Goal: Register for event/course

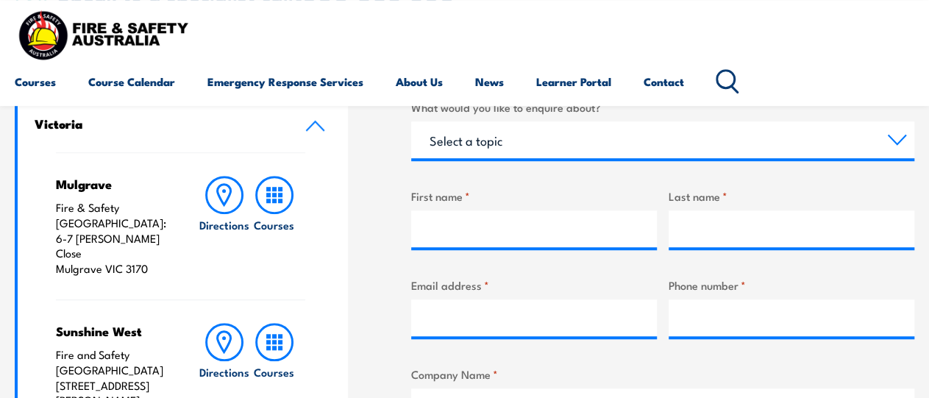
scroll to position [405, 0]
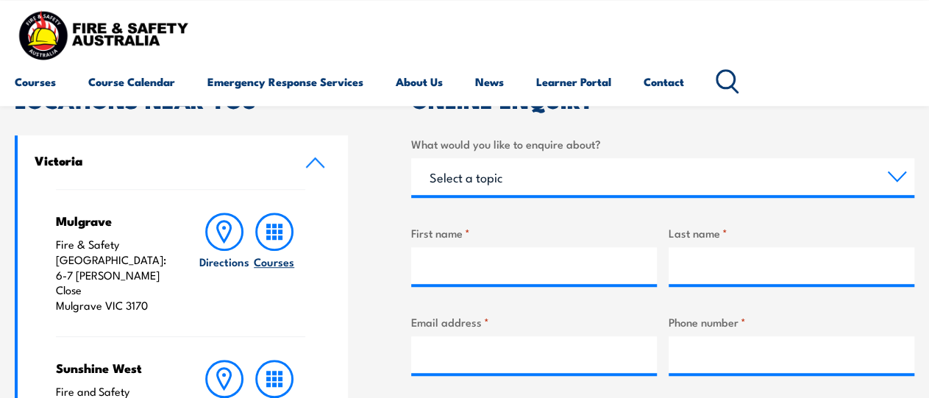
click at [266, 230] on rect at bounding box center [268, 231] width 4 height 4
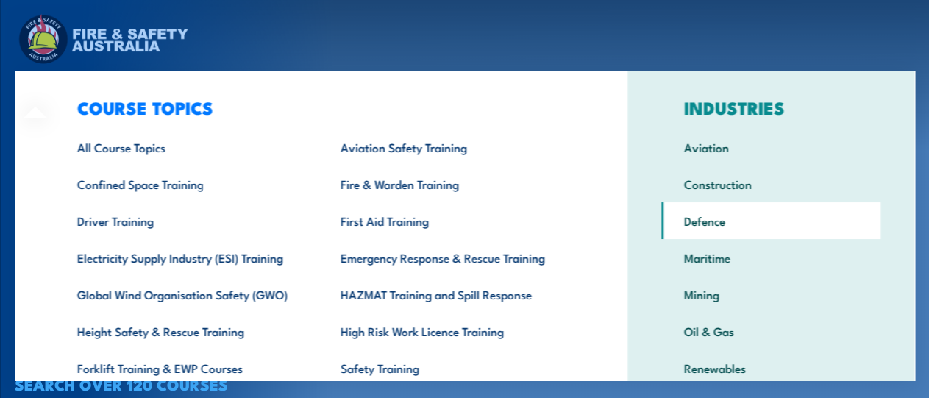
scroll to position [21, 0]
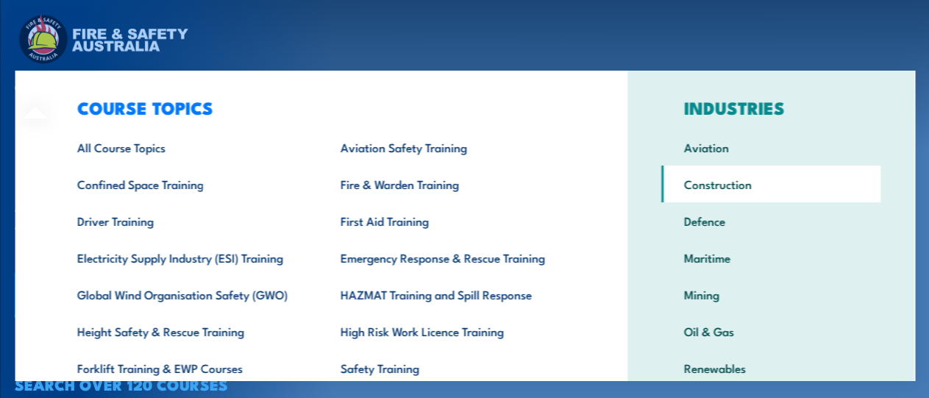
click at [738, 174] on link "Construction" at bounding box center [771, 183] width 220 height 37
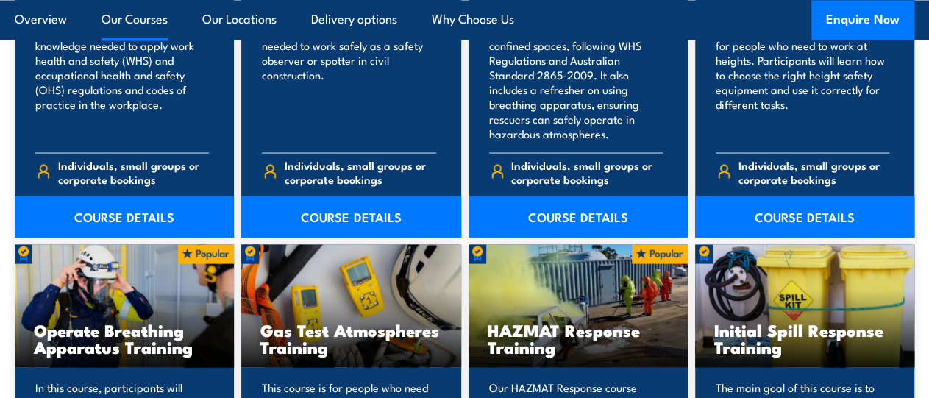
scroll to position [1381, 0]
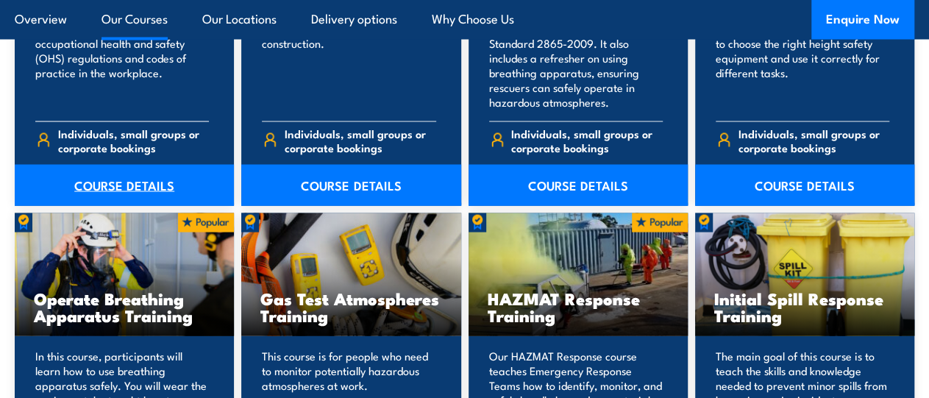
click at [127, 190] on link "COURSE DETAILS" at bounding box center [124, 185] width 219 height 41
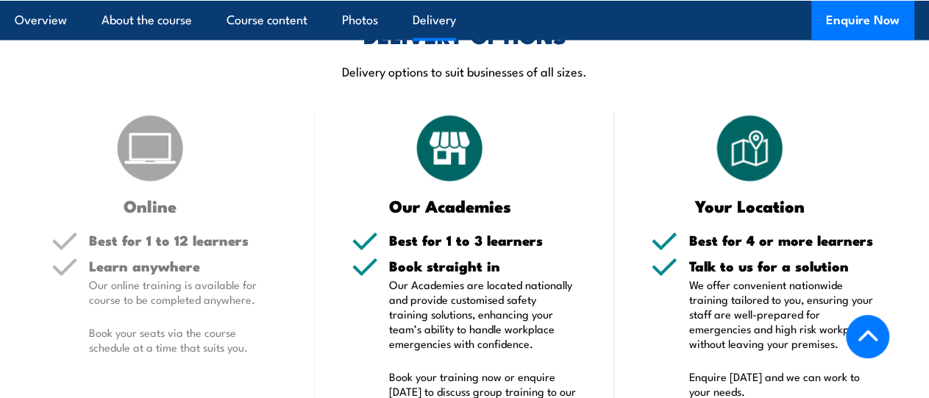
scroll to position [1670, 0]
